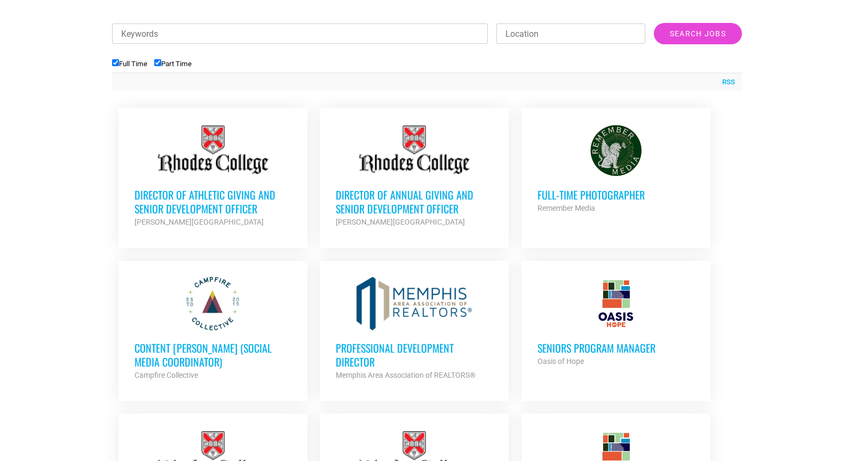
scroll to position [485, 0]
